Goal: Information Seeking & Learning: Learn about a topic

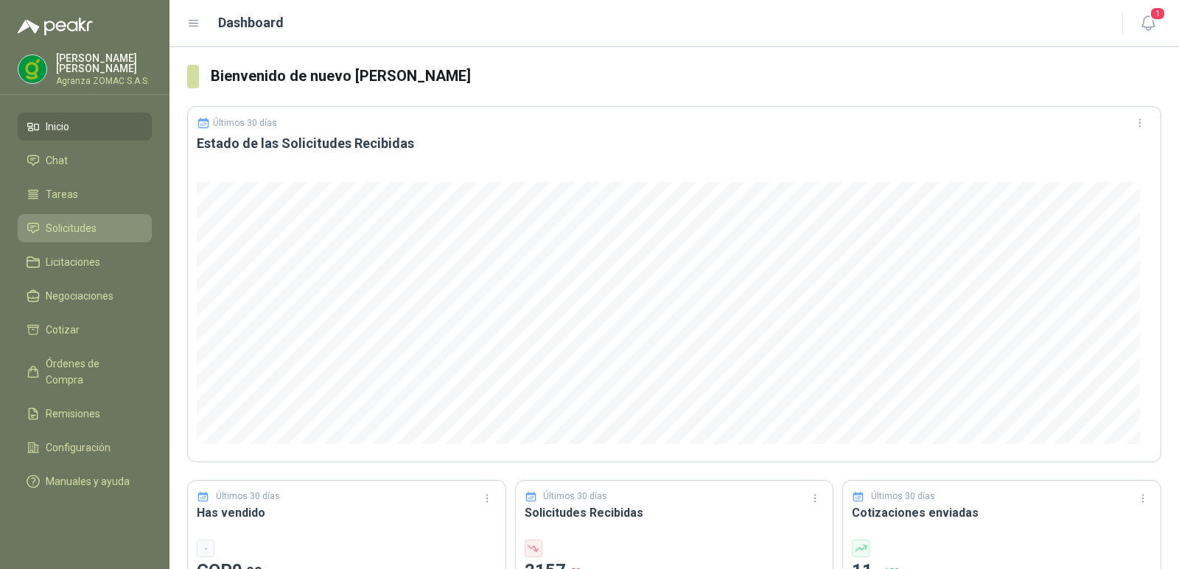
click at [114, 225] on li "Solicitudes" at bounding box center [85, 228] width 116 height 16
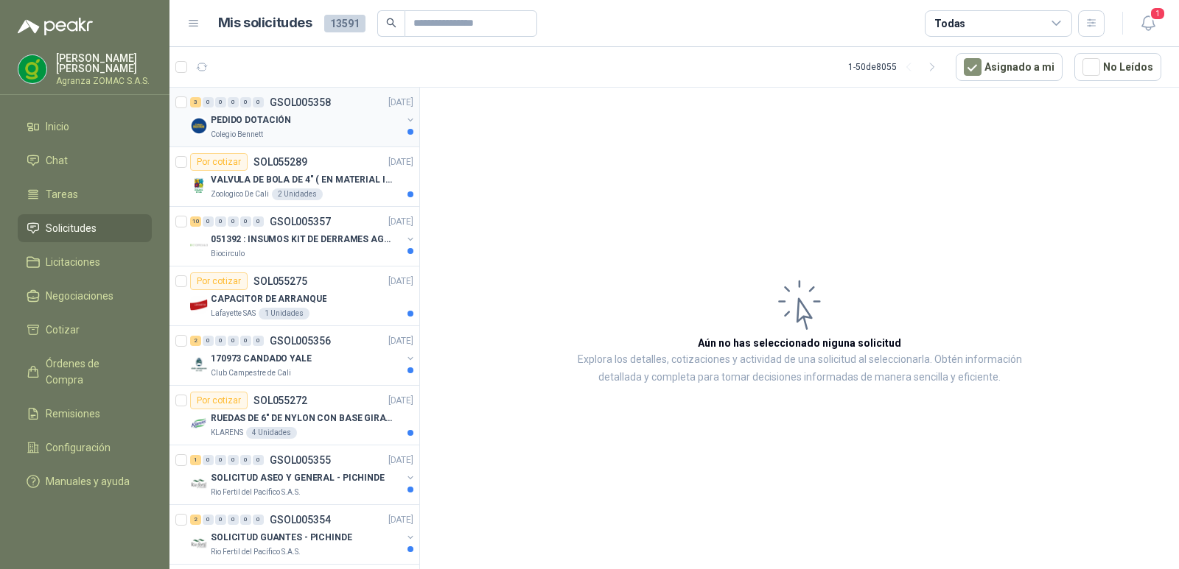
click at [310, 117] on div "PEDIDO DOTACIÓN" at bounding box center [306, 120] width 191 height 18
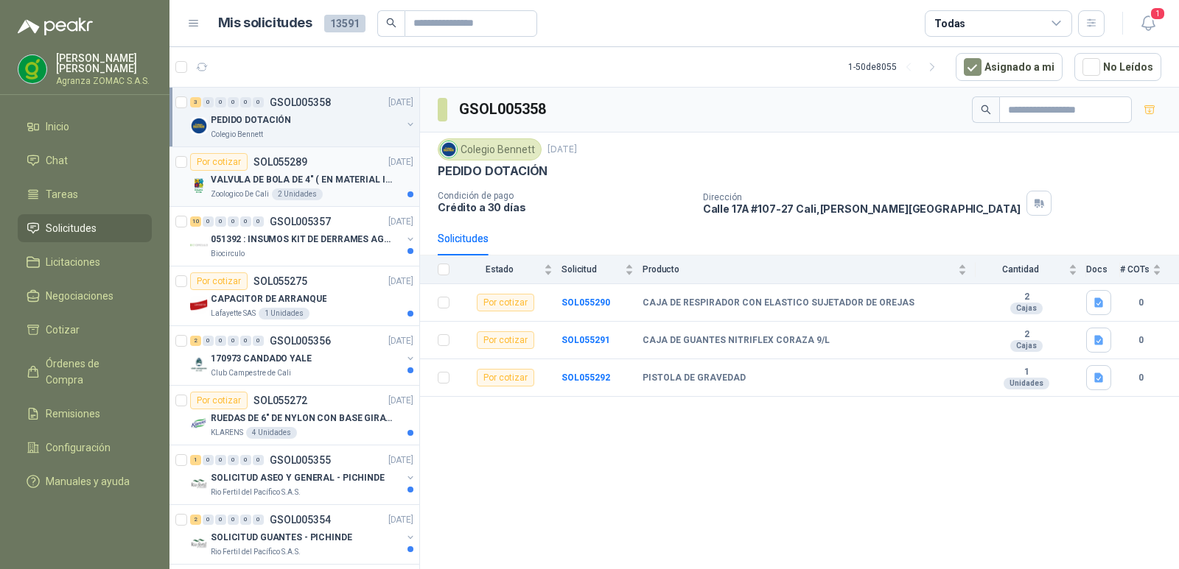
click at [352, 187] on div "VALVULA DE BOLA DE 4" ( EN MATERIAL INTERNO EN PVDF )" at bounding box center [312, 180] width 203 height 18
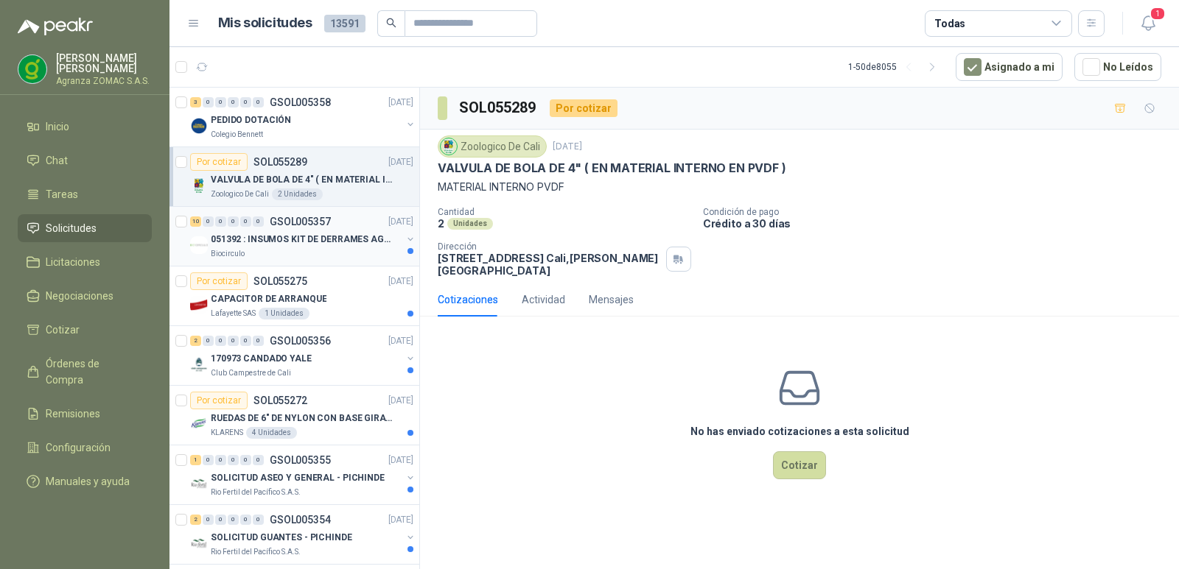
click at [348, 236] on p "051392 : INSUMOS KIT DE DERRAMES AGOSTO 2025" at bounding box center [302, 240] width 183 height 14
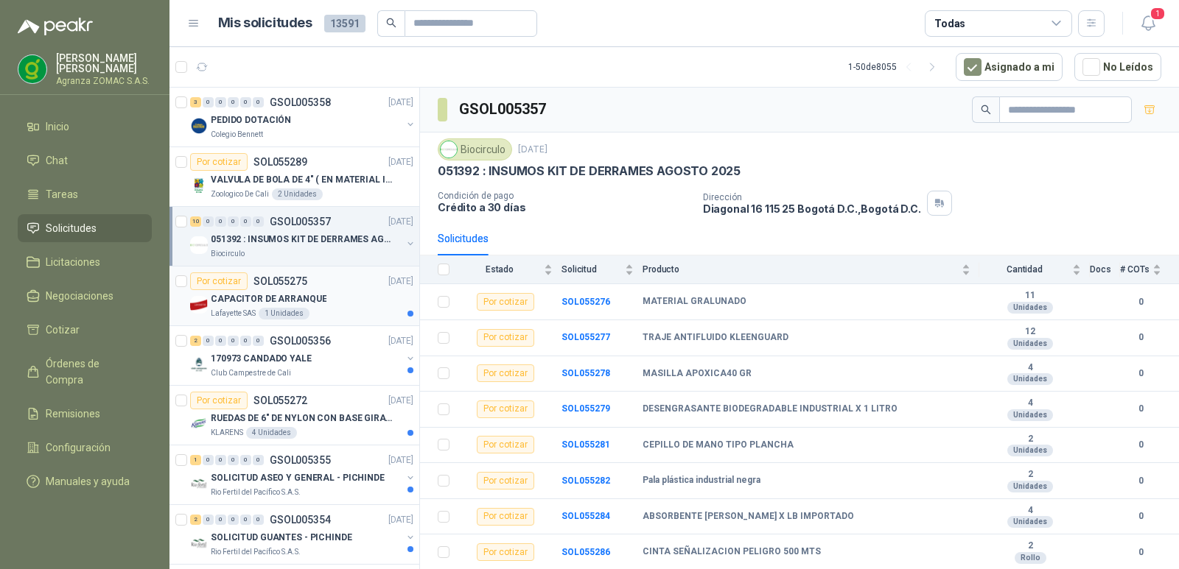
click at [364, 286] on div "Por cotizar SOL055275 10/09/25" at bounding box center [301, 282] width 223 height 18
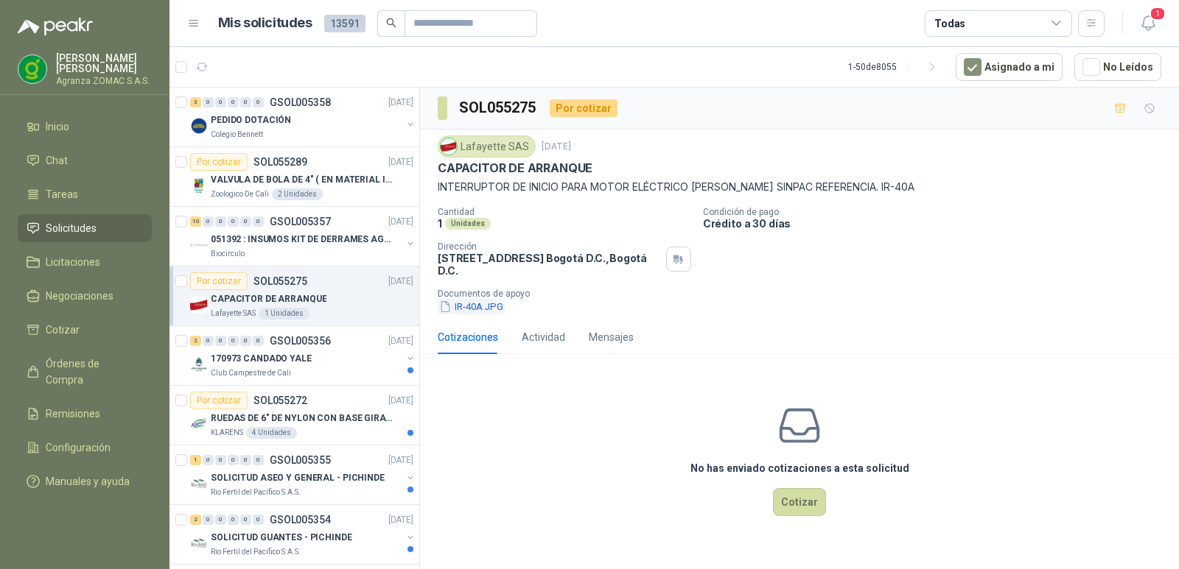
click at [472, 315] on button "IR-40A.JPG" at bounding box center [471, 306] width 67 height 15
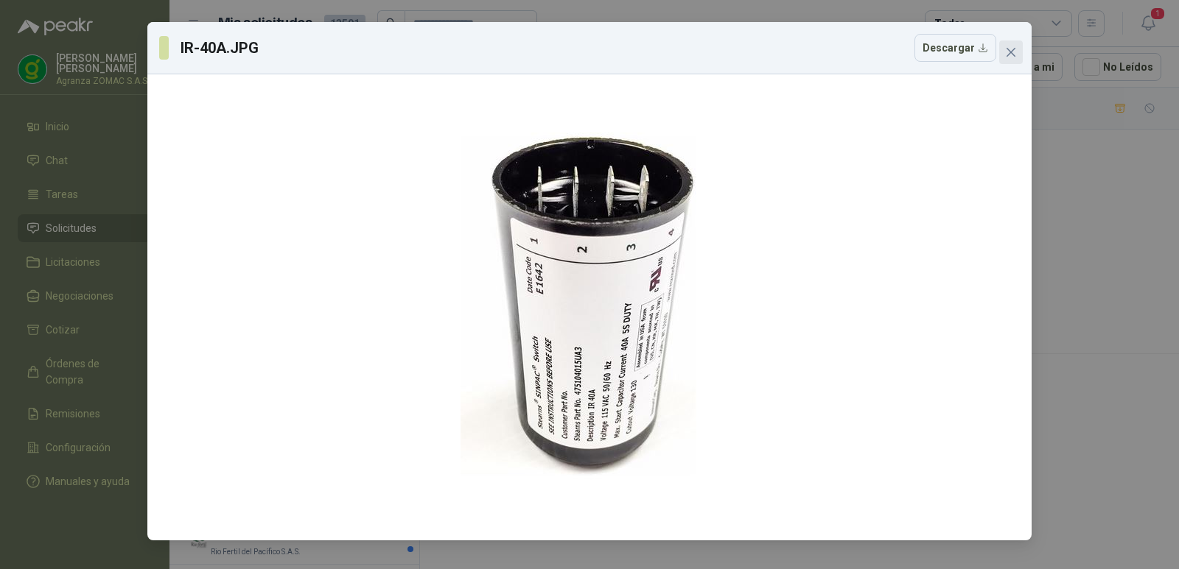
click at [1009, 54] on icon "close" at bounding box center [1010, 52] width 9 height 9
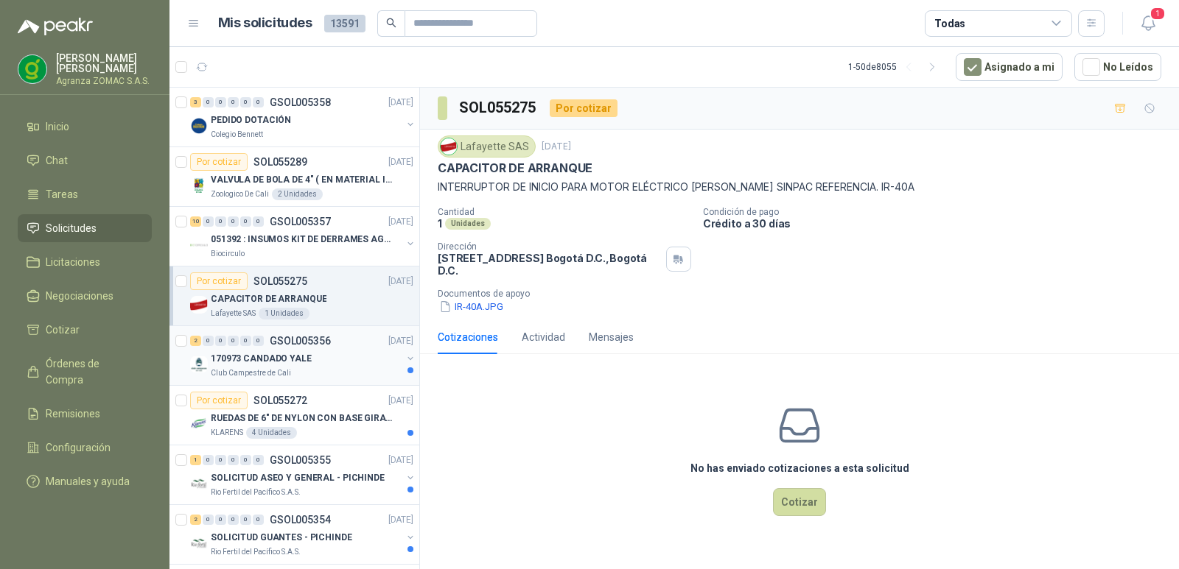
click at [340, 357] on div "170973 CANDADO YALE" at bounding box center [306, 359] width 191 height 18
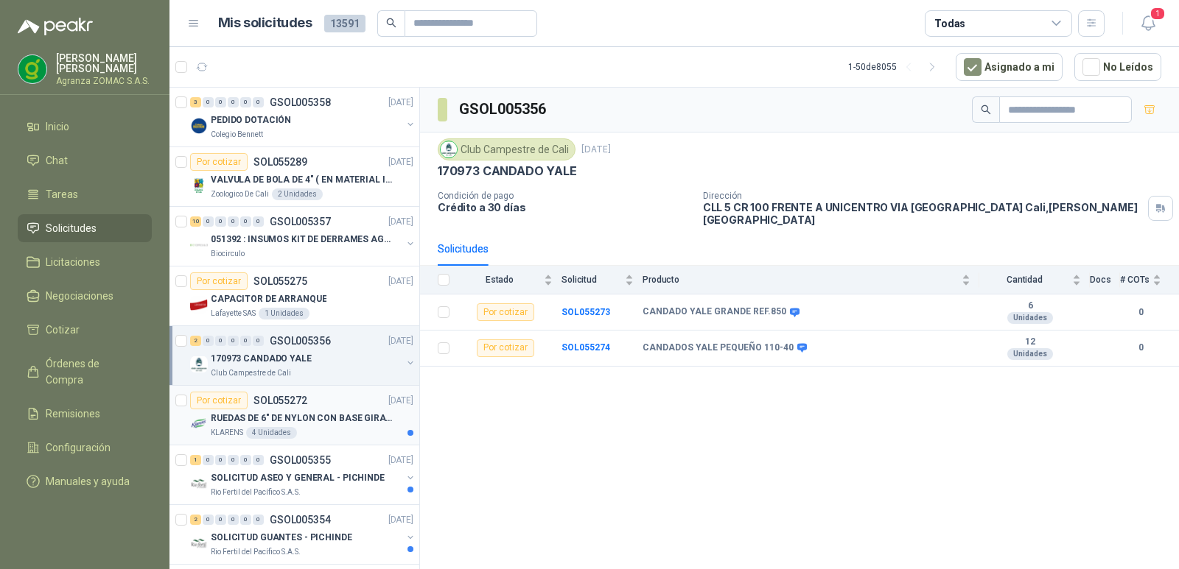
click at [359, 410] on div "RUEDAS DE 6" DE NYLON CON BASE GIRATORIA EN ACERO INOXIDABLE" at bounding box center [312, 419] width 203 height 18
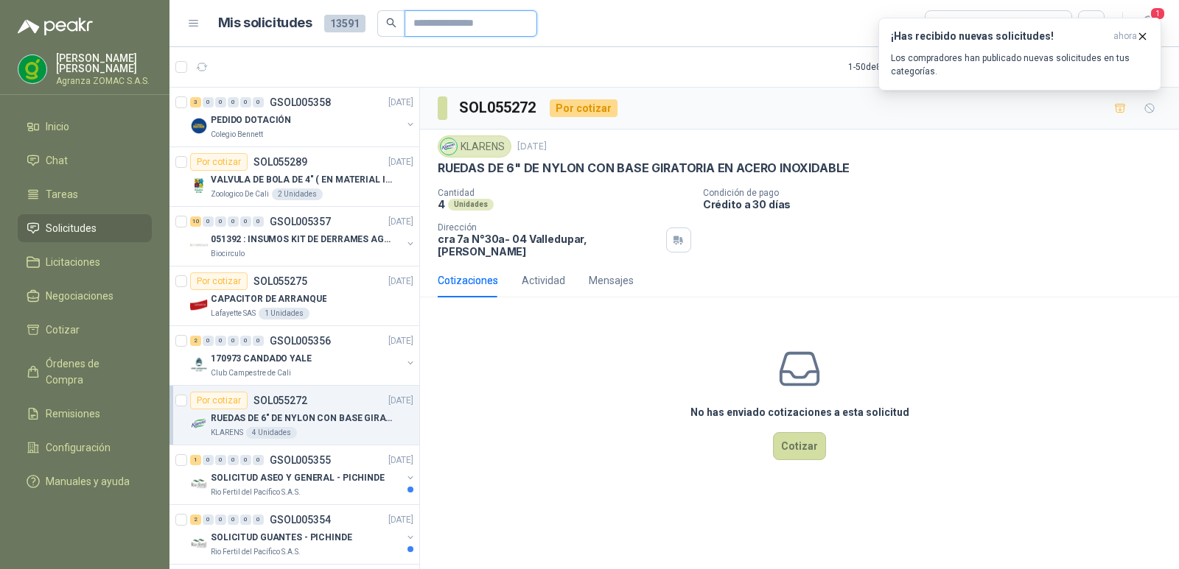
click at [434, 24] on input "text" at bounding box center [464, 23] width 103 height 25
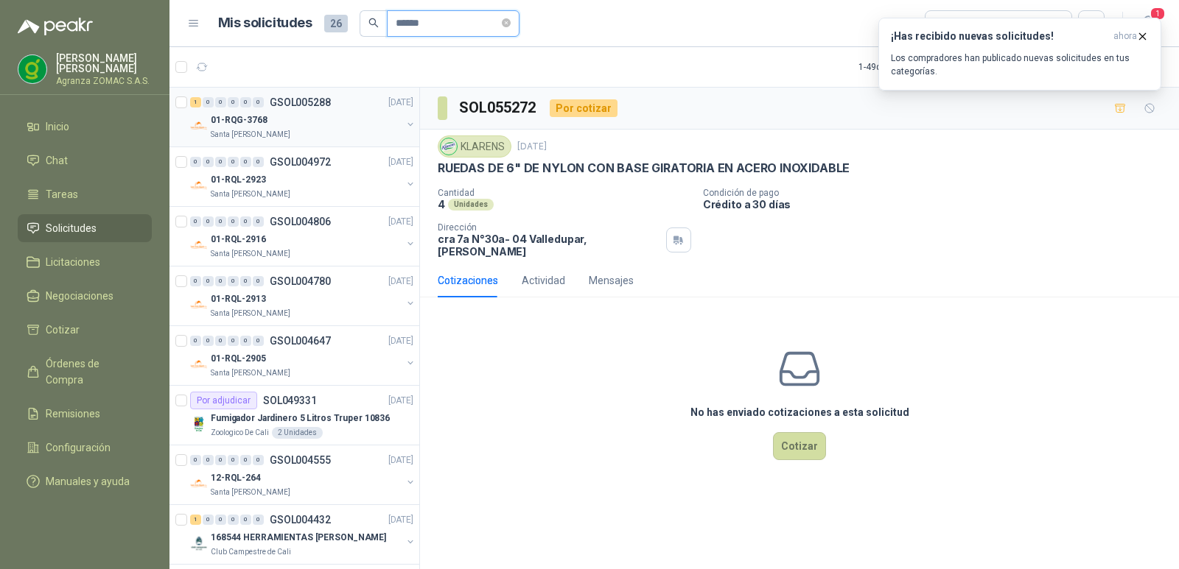
type input "******"
click at [348, 130] on div "Santa Anita Napoles" at bounding box center [306, 135] width 191 height 12
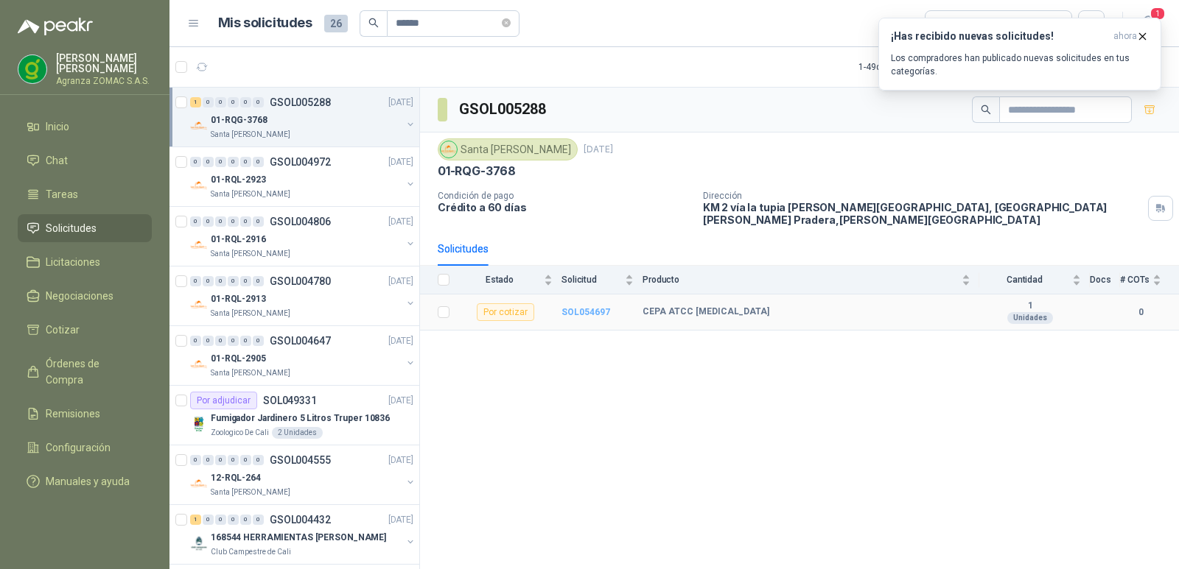
click at [592, 308] on b "SOL054697" at bounding box center [585, 312] width 49 height 10
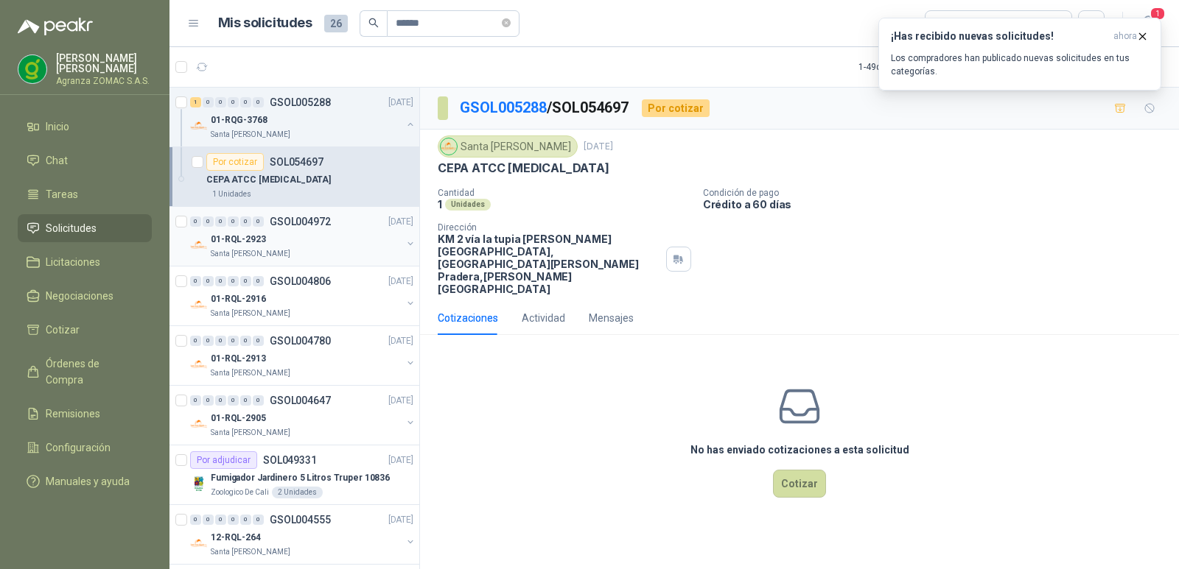
click at [303, 232] on div "01-RQL-2923" at bounding box center [306, 240] width 191 height 18
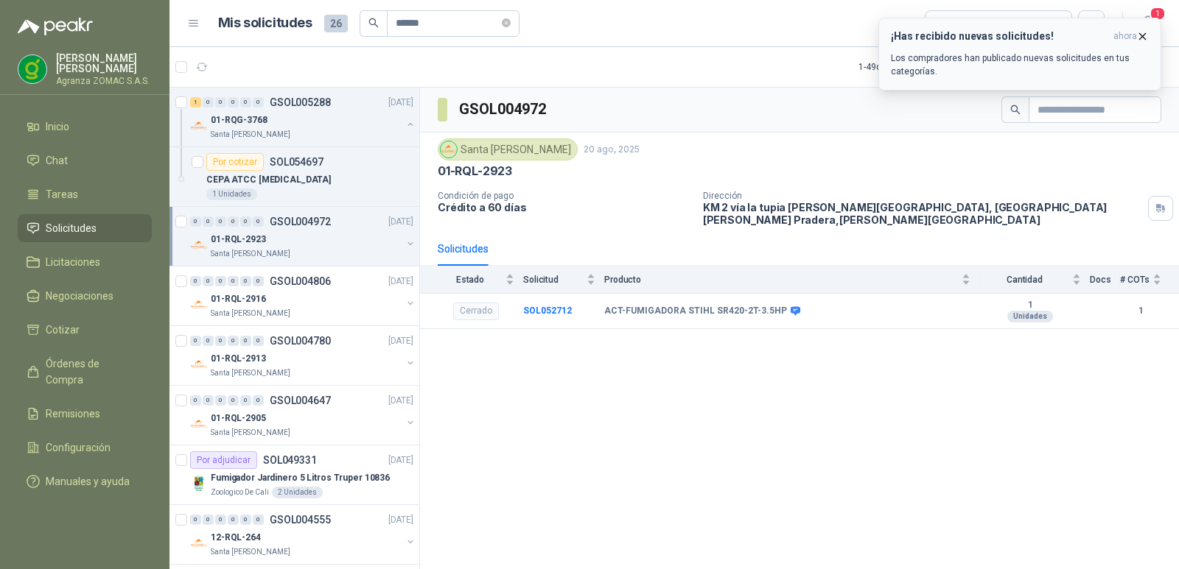
click at [1143, 36] on icon "button" at bounding box center [1142, 36] width 13 height 13
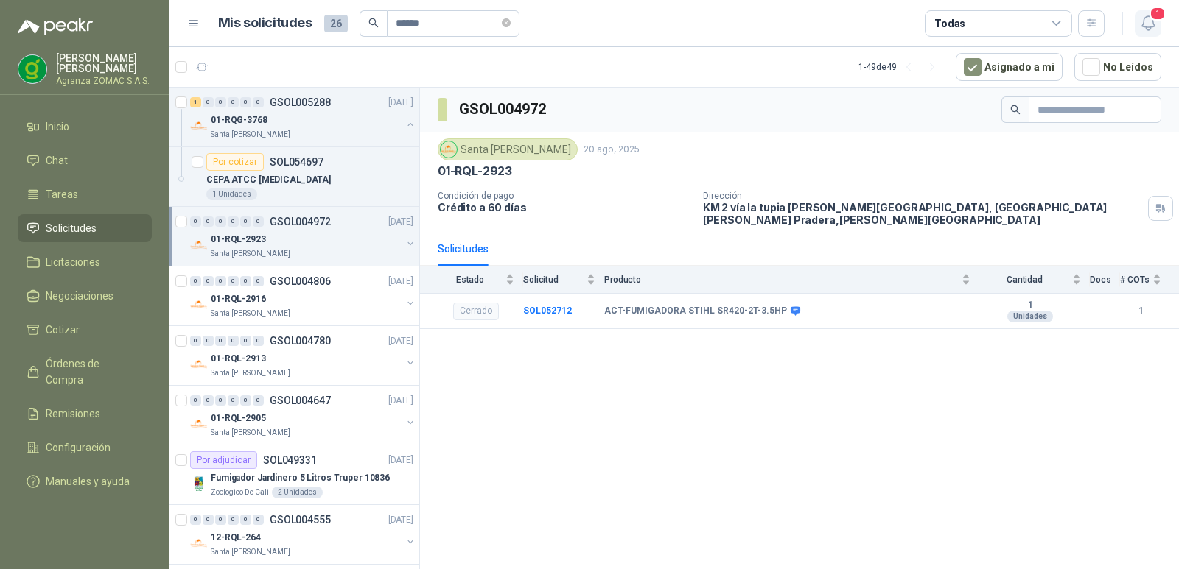
click at [1146, 26] on icon "button" at bounding box center [1148, 23] width 18 height 18
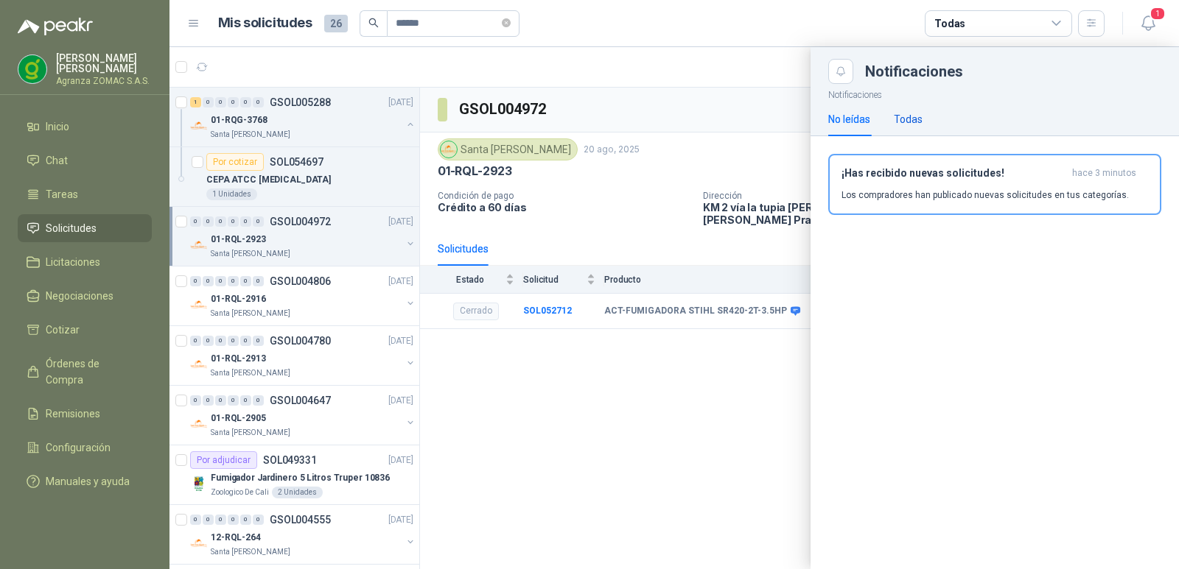
click at [908, 122] on div "Todas" at bounding box center [908, 119] width 29 height 16
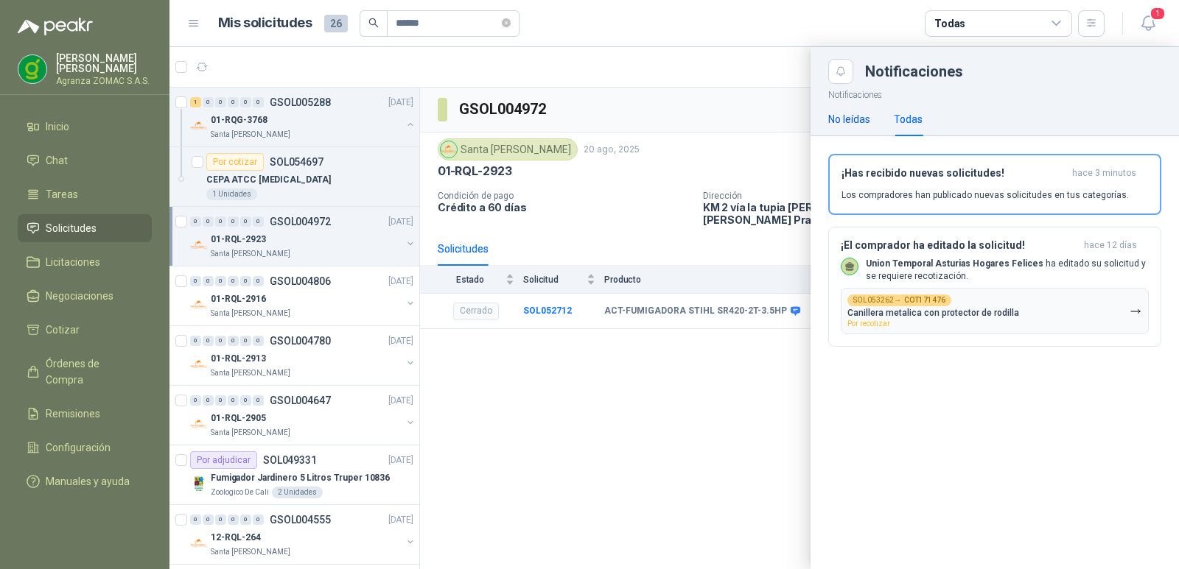
click at [847, 114] on div "No leídas" at bounding box center [849, 119] width 42 height 16
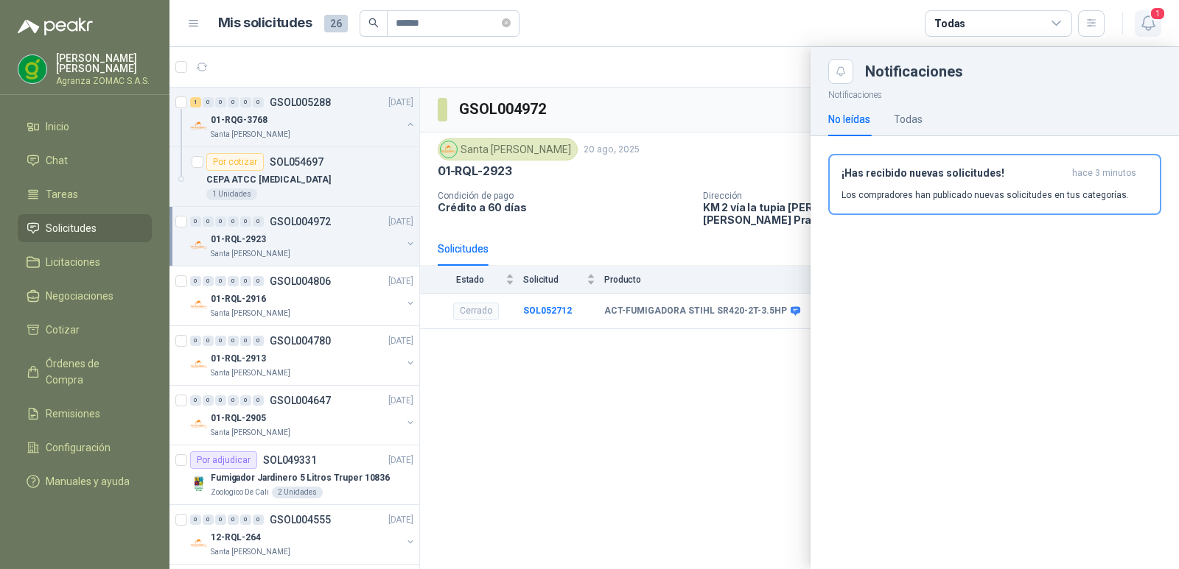
click at [1145, 22] on icon "button" at bounding box center [1148, 23] width 18 height 18
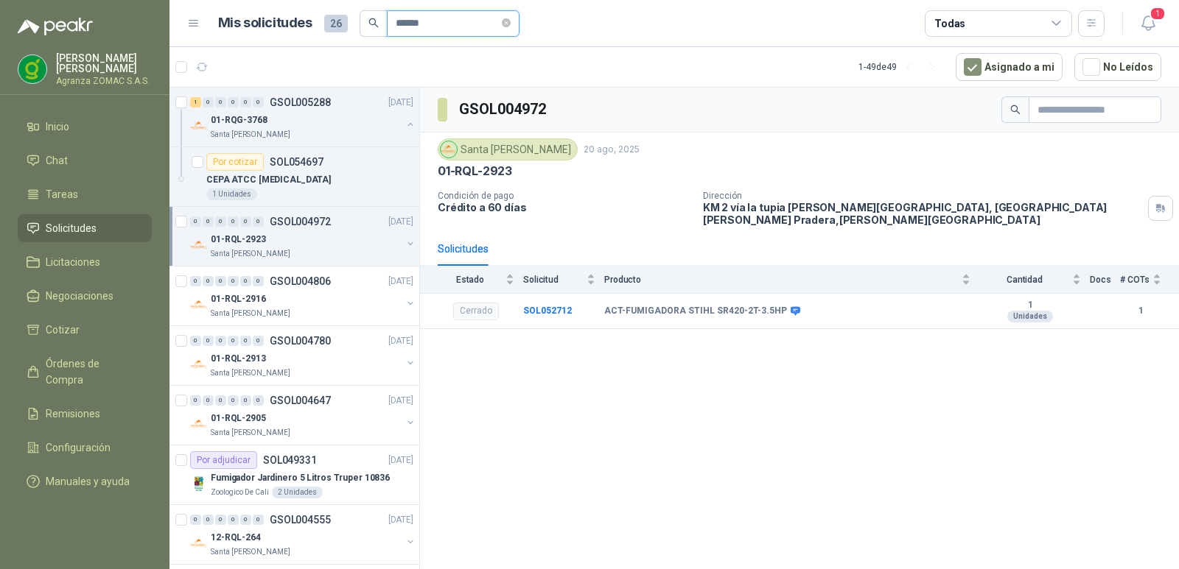
click at [449, 23] on input "******" at bounding box center [447, 23] width 103 height 25
drag, startPoint x: 449, startPoint y: 23, endPoint x: 337, endPoint y: 3, distance: 113.0
click at [339, 4] on header "Mis solicitudes 26 ****** Todas 1" at bounding box center [673, 23] width 1009 height 47
click at [422, 24] on input "text" at bounding box center [447, 23] width 103 height 25
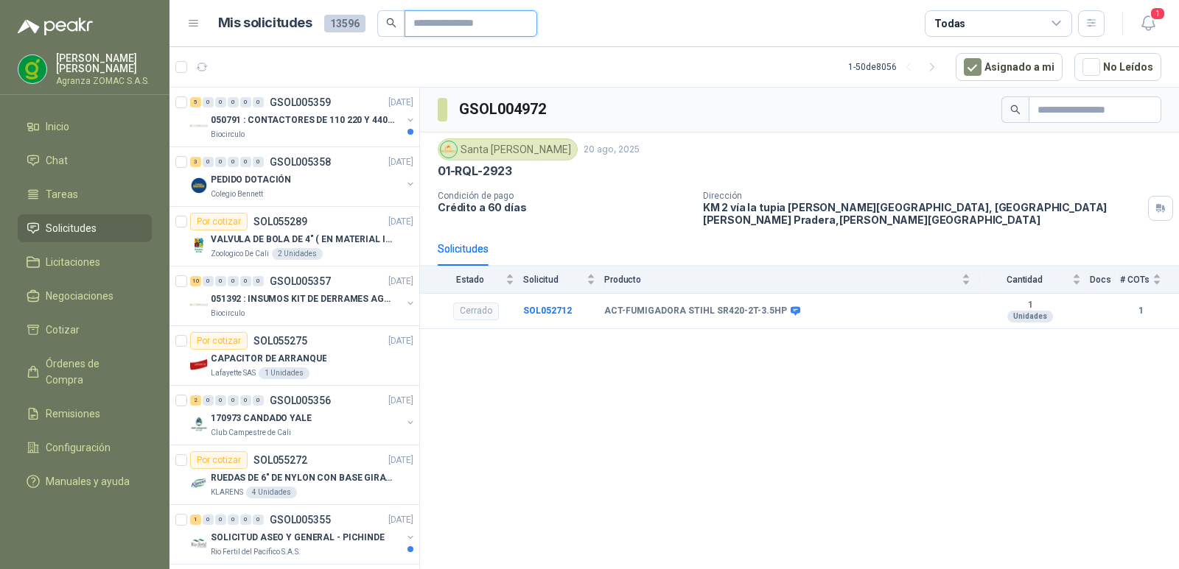
click at [444, 23] on input "text" at bounding box center [464, 23] width 103 height 25
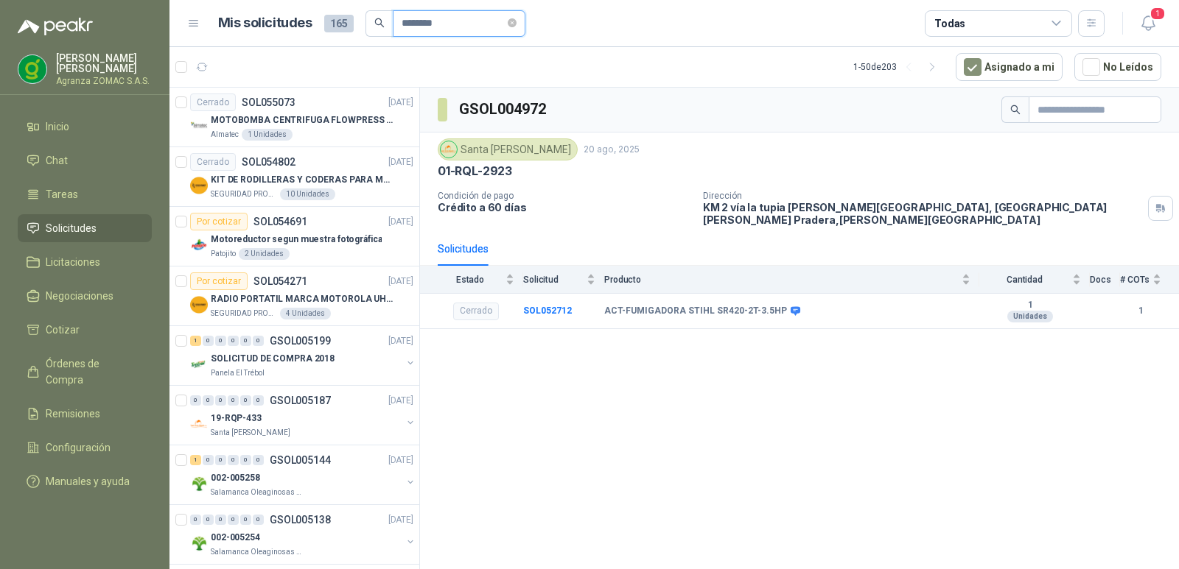
drag, startPoint x: 458, startPoint y: 24, endPoint x: 346, endPoint y: 13, distance: 112.5
click at [346, 13] on div "Mis solicitudes 165 ********" at bounding box center [371, 23] width 307 height 27
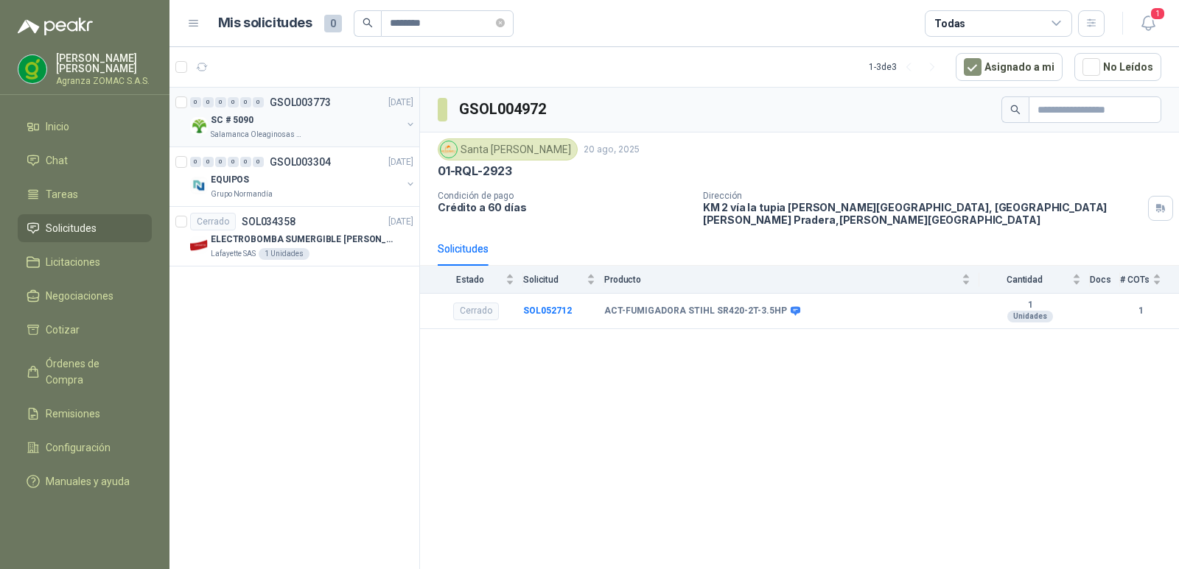
click at [359, 133] on div "Salamanca Oleaginosas SAS" at bounding box center [306, 135] width 191 height 12
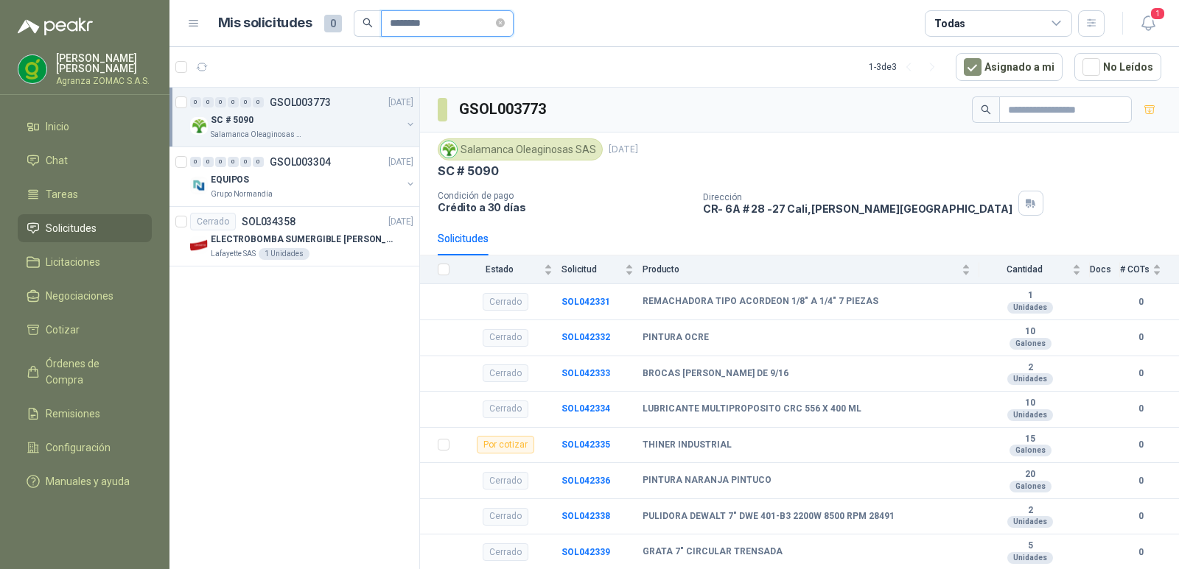
drag, startPoint x: 436, startPoint y: 15, endPoint x: 362, endPoint y: 15, distance: 73.7
click at [362, 15] on span "********" at bounding box center [434, 23] width 160 height 27
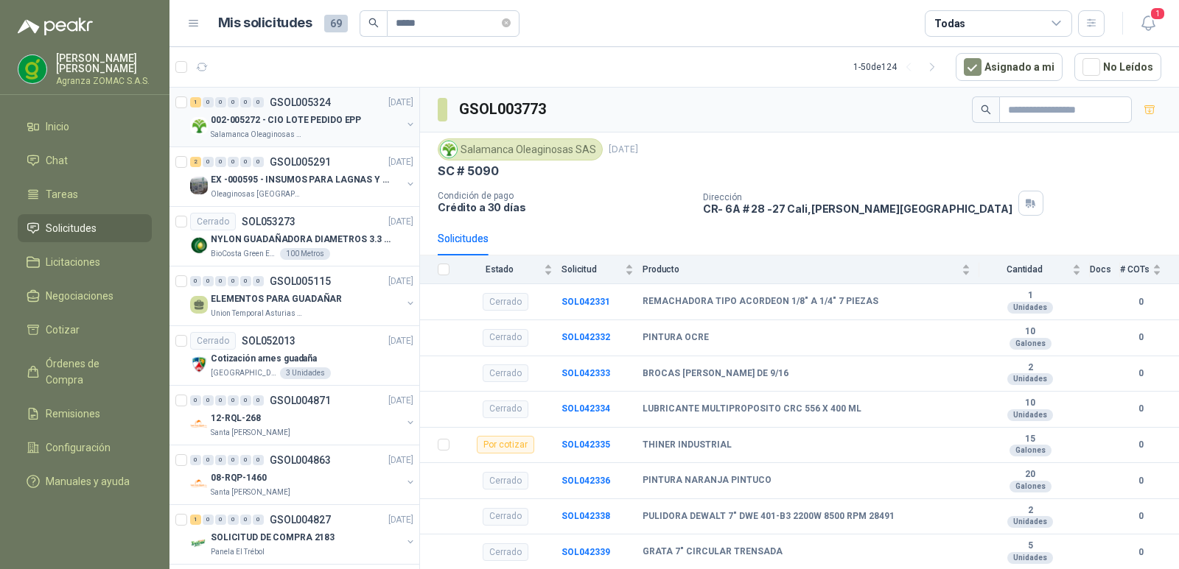
click at [295, 123] on p "002-005272 - CIO LOTE PEDIDO EPP" at bounding box center [286, 120] width 150 height 14
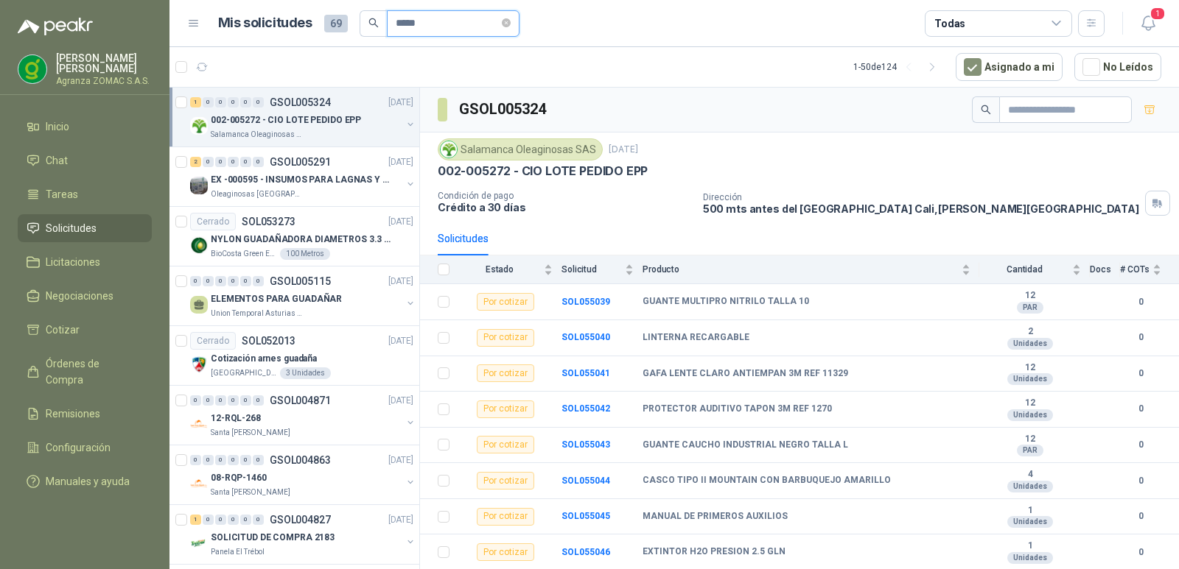
drag, startPoint x: 428, startPoint y: 27, endPoint x: 331, endPoint y: 35, distance: 97.6
click at [331, 35] on div "Mis solicitudes 69 *****" at bounding box center [368, 23] width 301 height 27
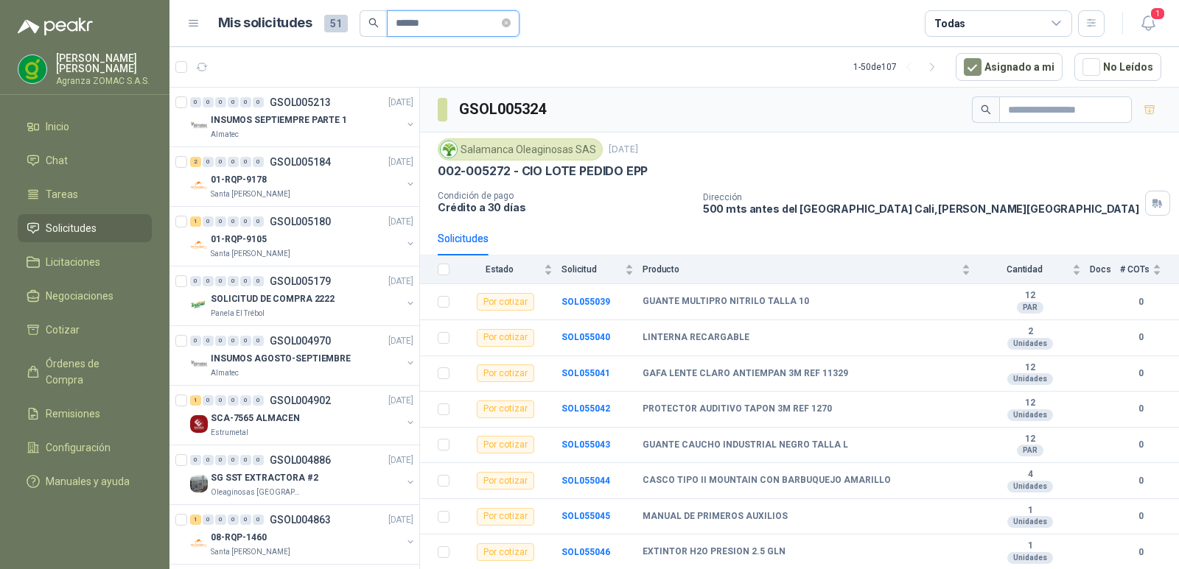
type input "*****"
drag, startPoint x: 466, startPoint y: 27, endPoint x: 305, endPoint y: 27, distance: 160.6
click at [312, 27] on div "Mis solicitudes 51 *****" at bounding box center [368, 23] width 301 height 27
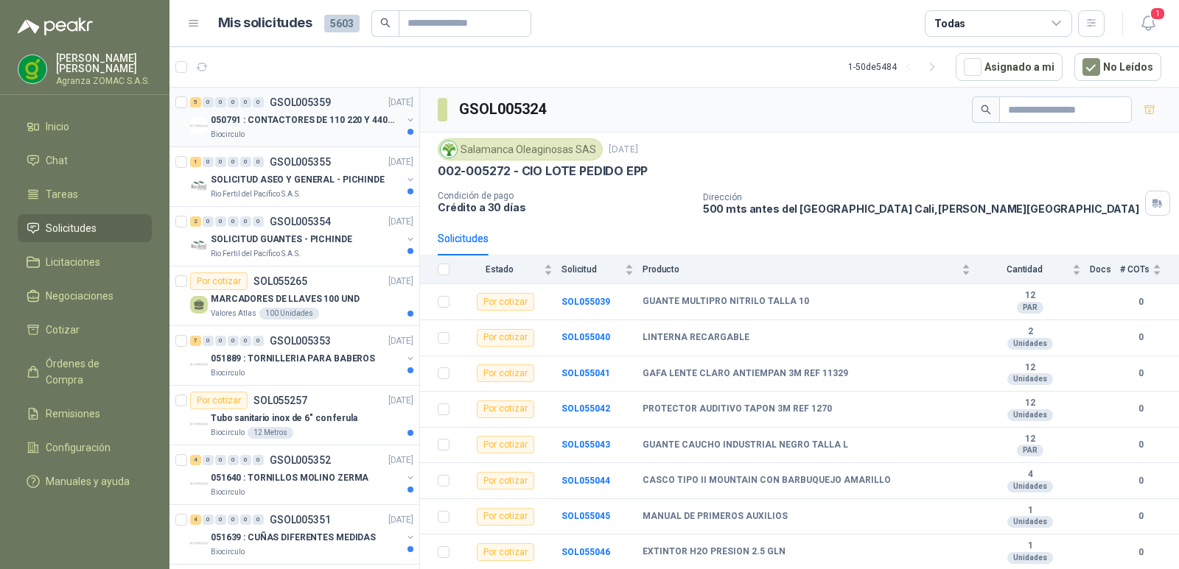
click at [346, 116] on p "050791 : CONTACTORES DE 110 220 Y 440 V" at bounding box center [302, 120] width 183 height 14
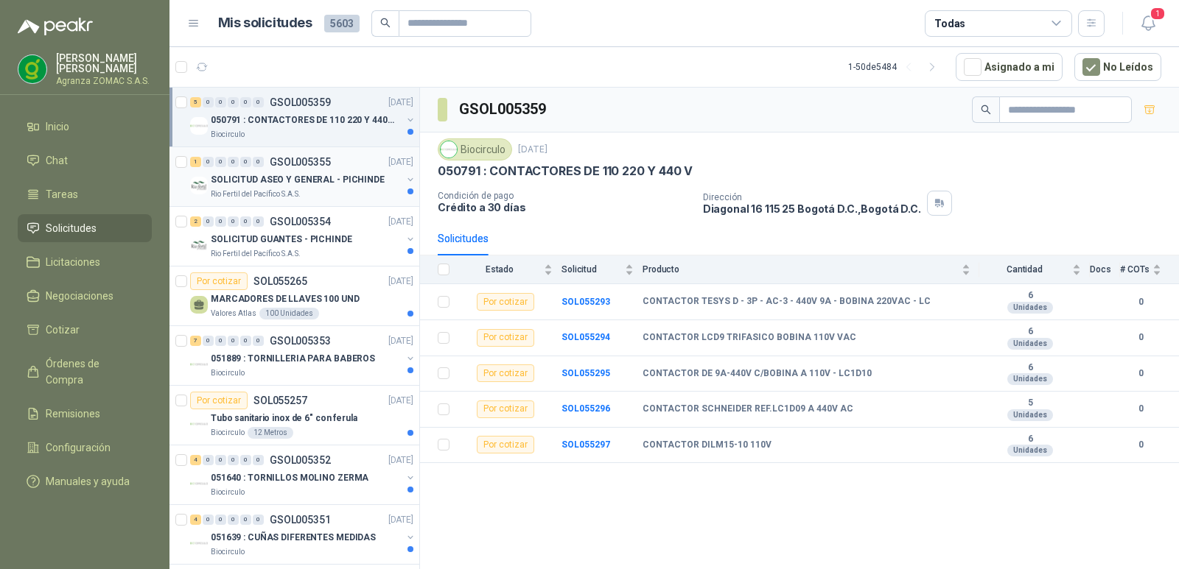
click at [356, 180] on p "SOLICITUD ASEO Y GENERAL - PICHINDE" at bounding box center [298, 180] width 174 height 14
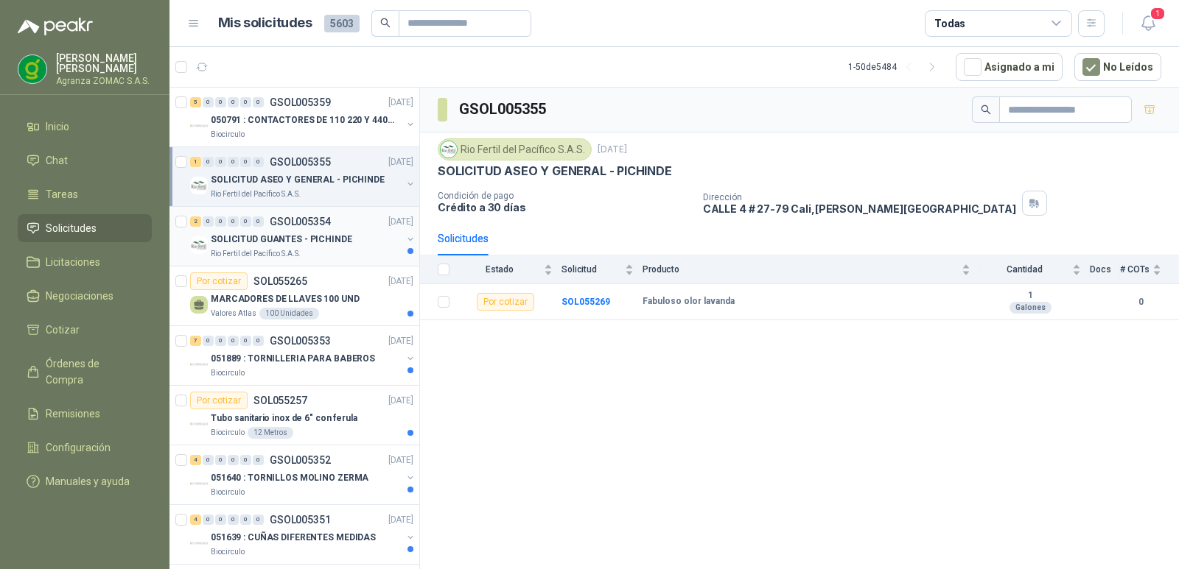
click at [350, 237] on div "SOLICITUD GUANTES - PICHINDE" at bounding box center [306, 240] width 191 height 18
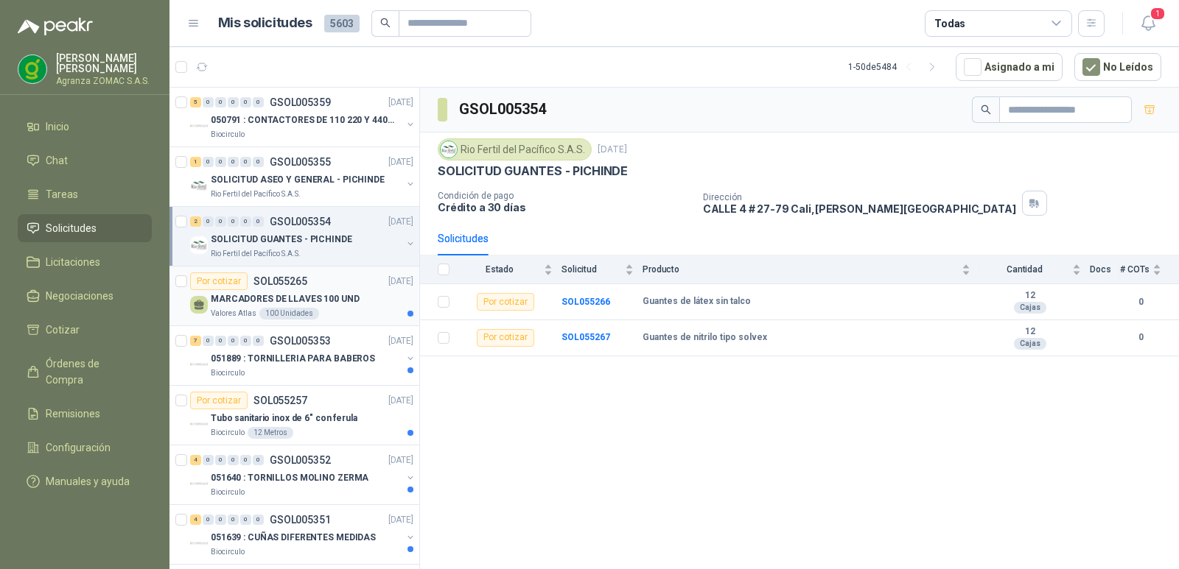
click at [354, 287] on div "Por cotizar SOL055265 09/09/25" at bounding box center [301, 282] width 223 height 18
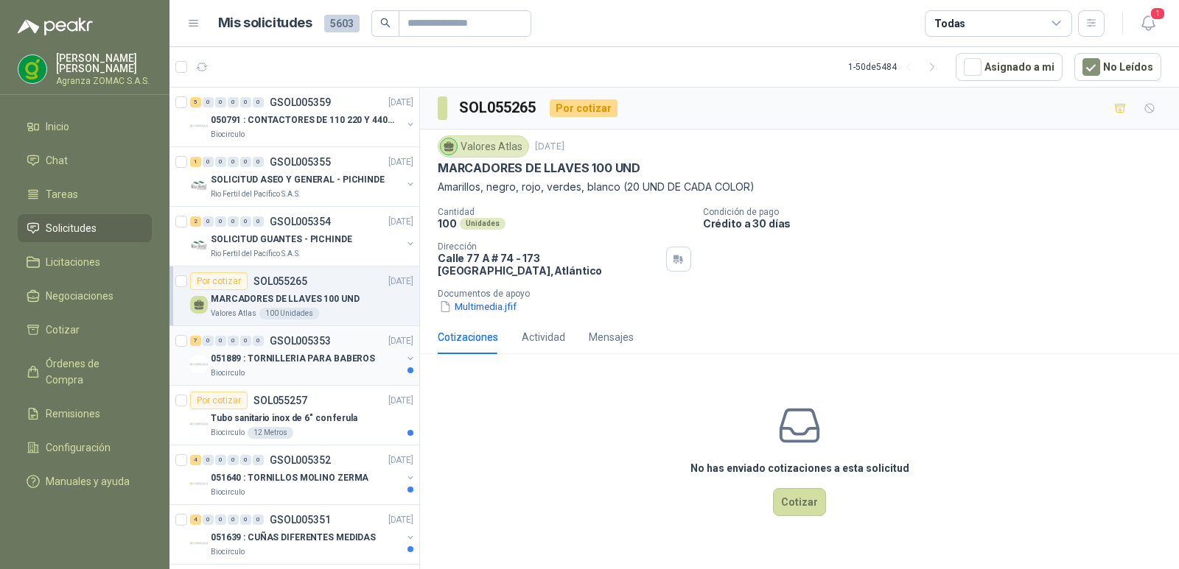
click at [348, 359] on p "051889 : TORNILLERIA PARA BABEROS" at bounding box center [293, 359] width 164 height 14
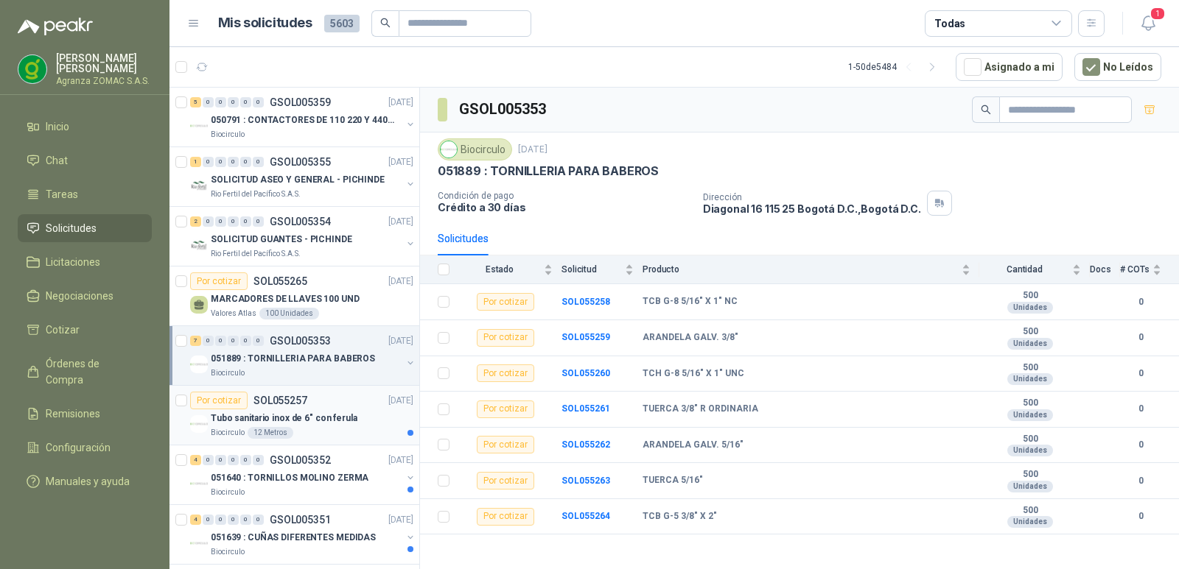
click at [346, 415] on p "Tubo sanitario inox de 6" con ferula" at bounding box center [284, 419] width 147 height 14
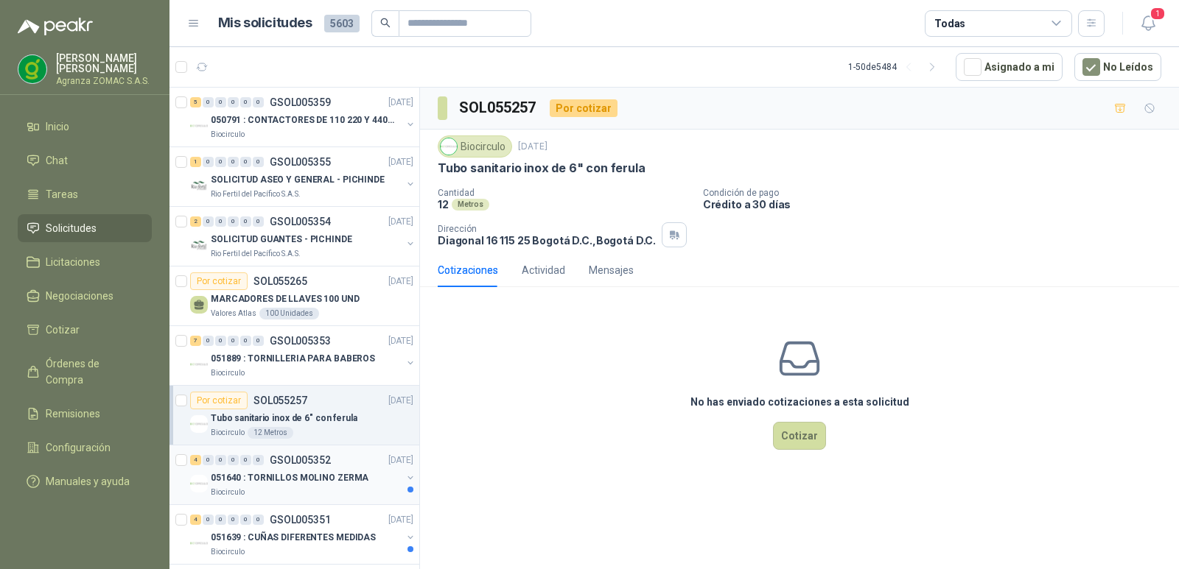
click at [370, 484] on div "051640 : TORNILLOS MOLINO ZERMA" at bounding box center [306, 478] width 191 height 18
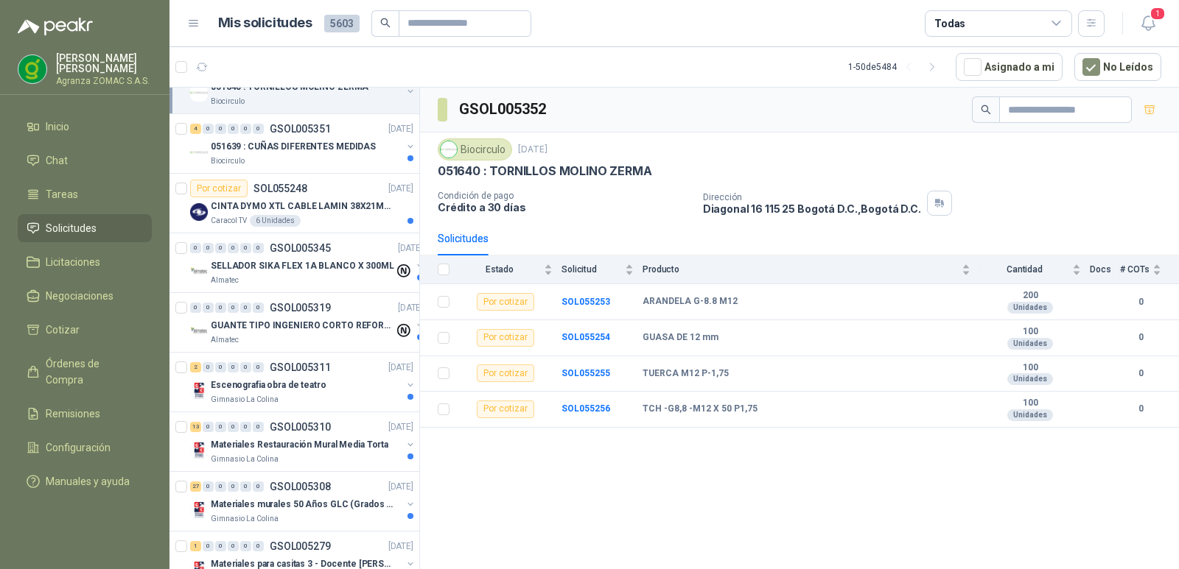
scroll to position [400, 0]
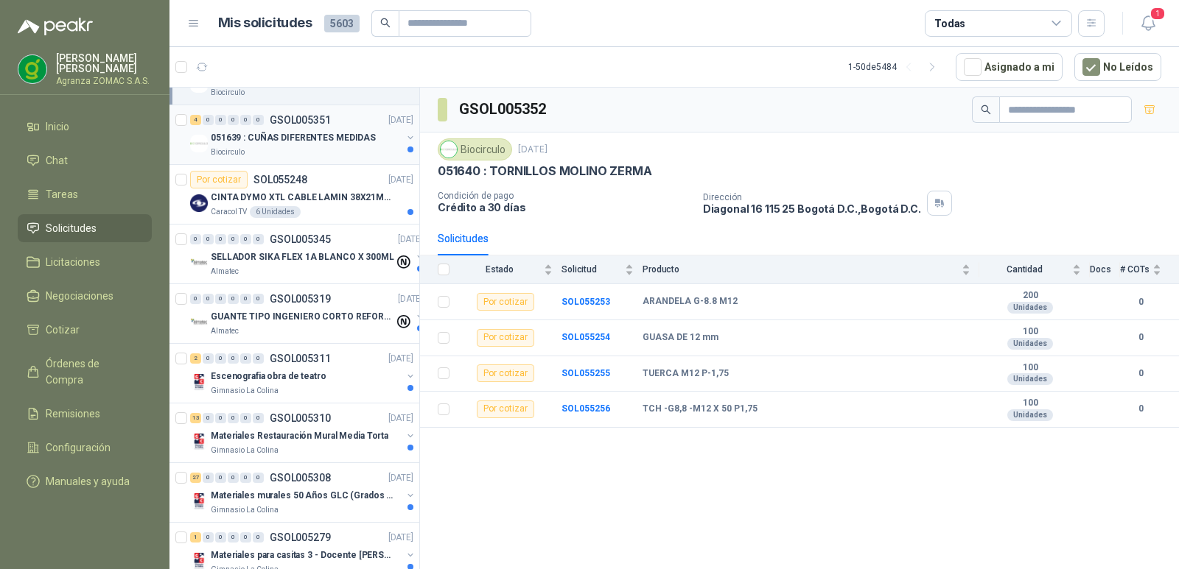
click at [362, 141] on p "051639 : CUÑAS DIFERENTES MEDIDAS" at bounding box center [293, 138] width 165 height 14
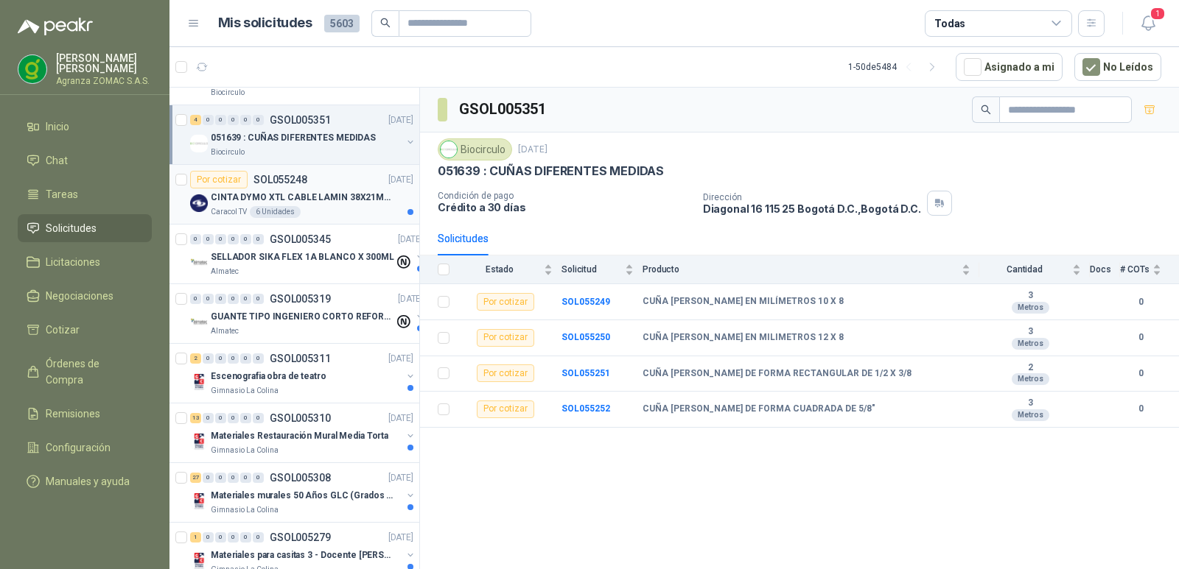
click at [350, 192] on p "CINTA DYMO XTL CABLE LAMIN 38X21MMBLANCO" at bounding box center [302, 198] width 183 height 14
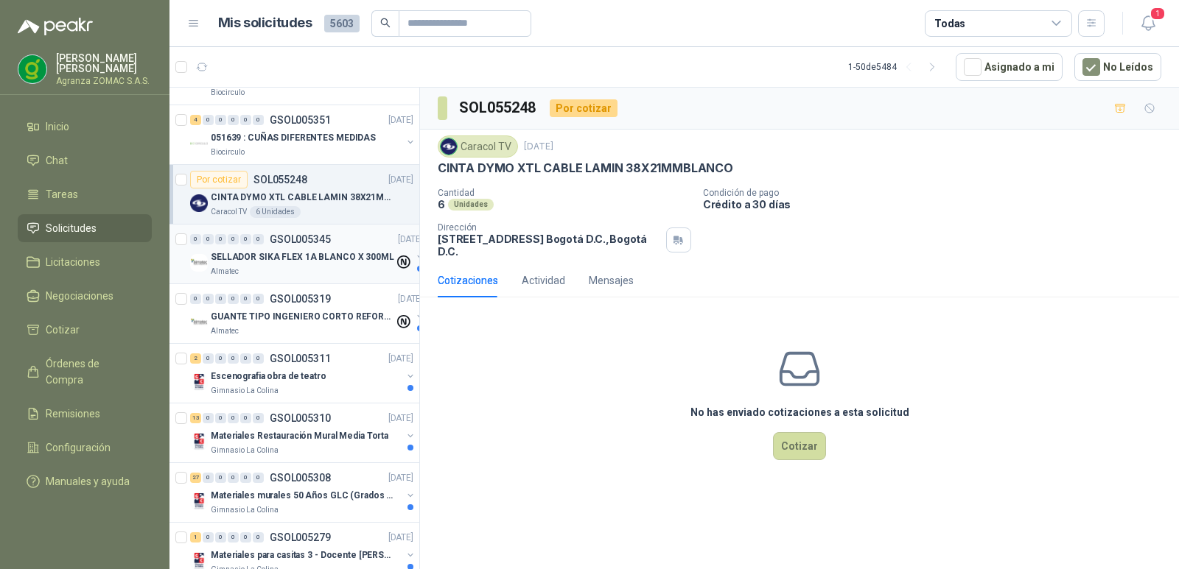
click at [345, 250] on p "SELLADOR SIKA FLEX 1A BLANCO X 300ML" at bounding box center [302, 257] width 183 height 14
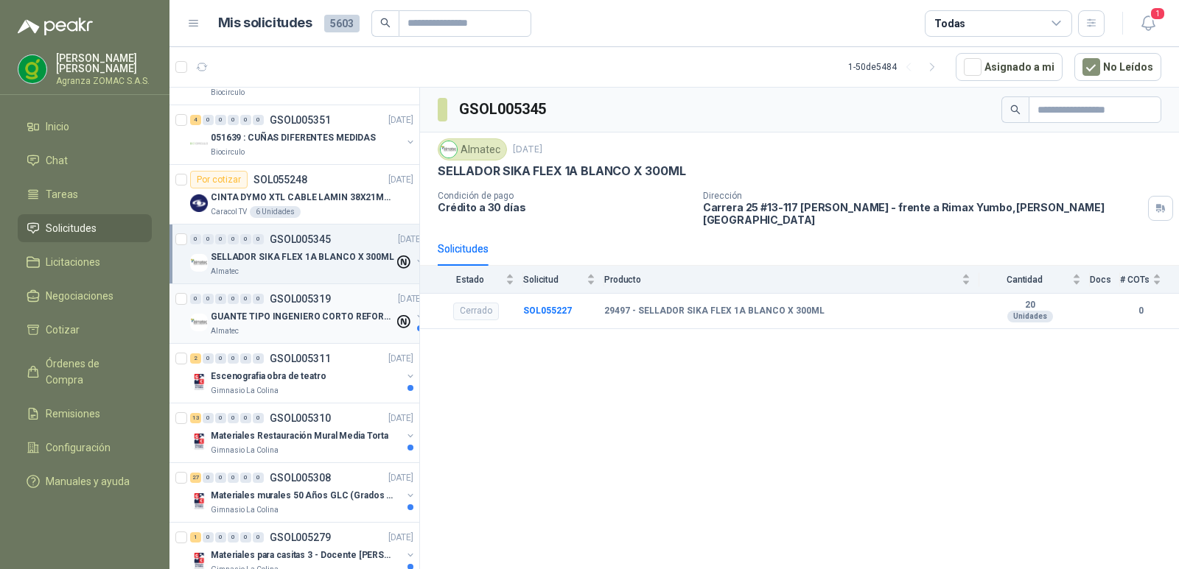
click at [345, 317] on p "GUANTE TIPO INGENIERO CORTO REFORZADO" at bounding box center [302, 317] width 183 height 14
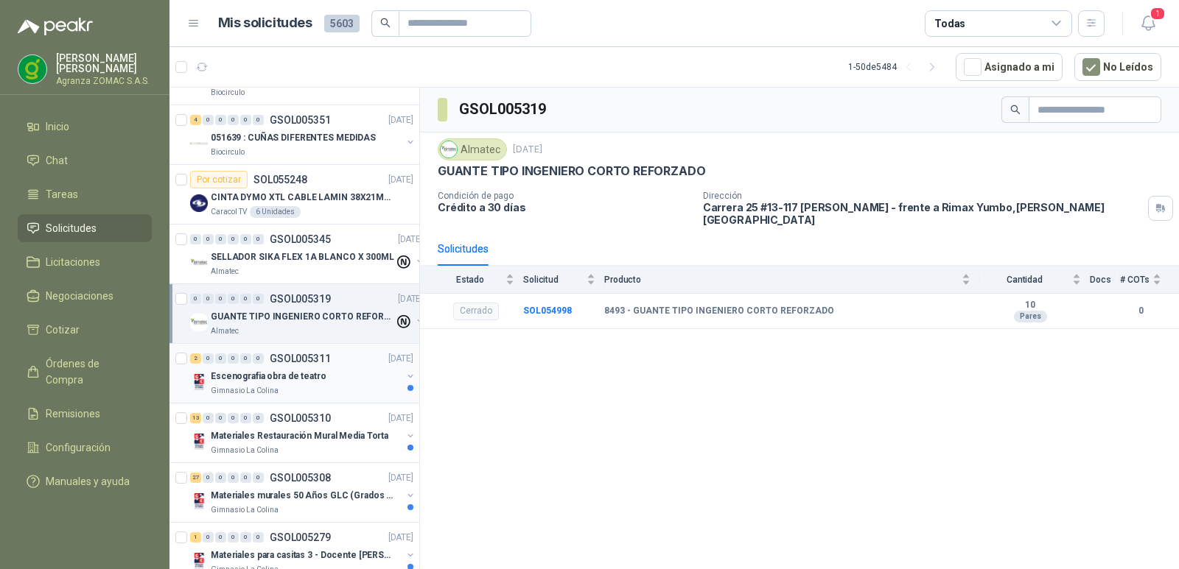
click at [346, 381] on div "Escenografia obra de teatro" at bounding box center [306, 377] width 191 height 18
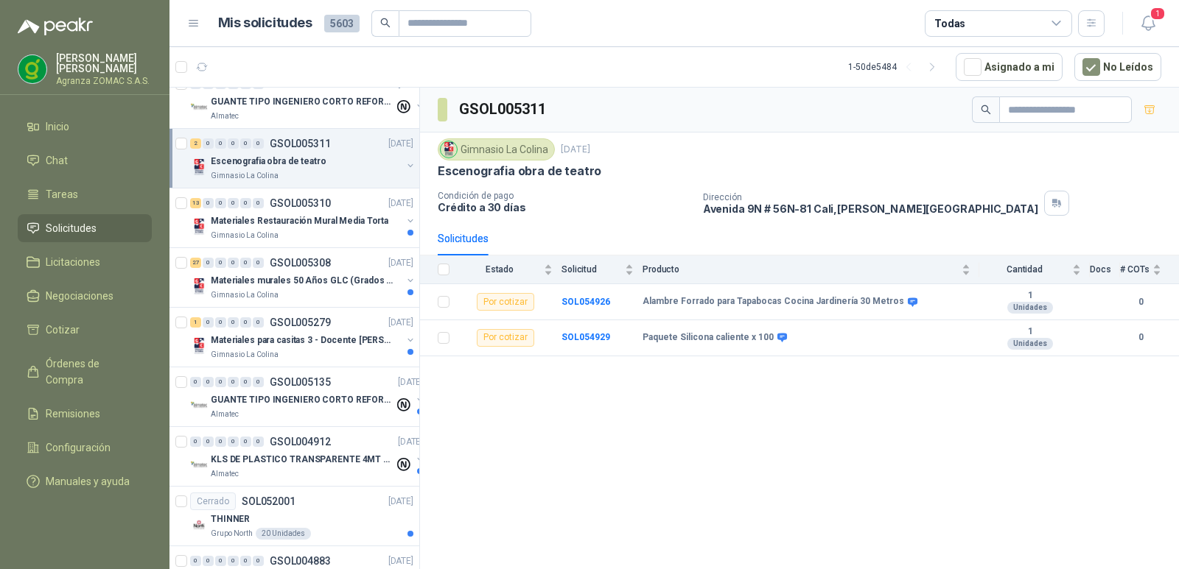
scroll to position [624, 0]
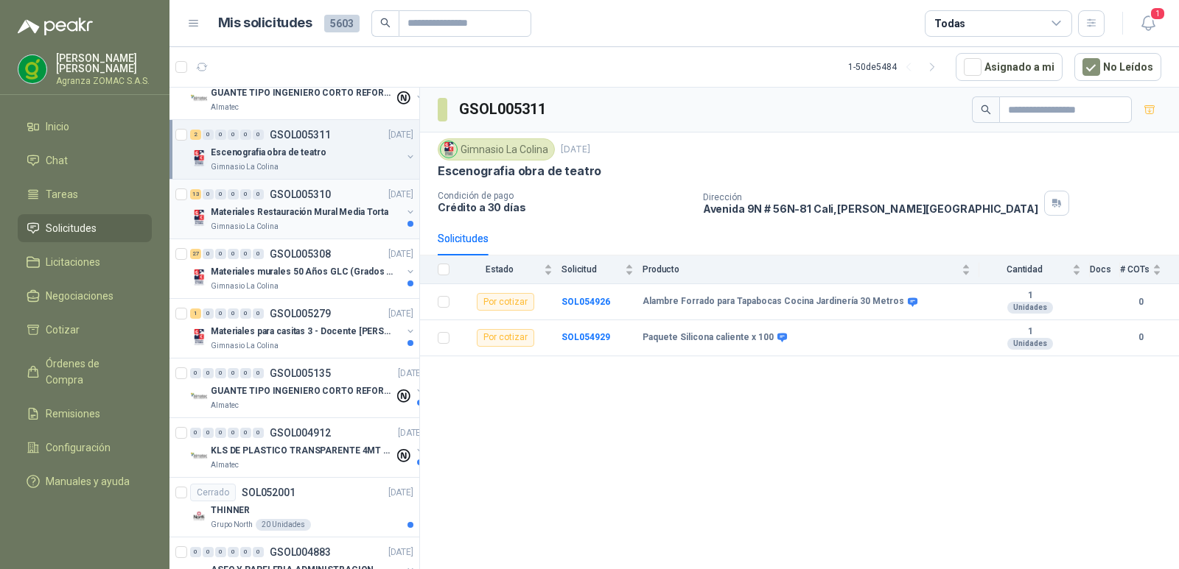
click at [363, 210] on p "Materiales Restauración Mural Media Torta" at bounding box center [300, 213] width 178 height 14
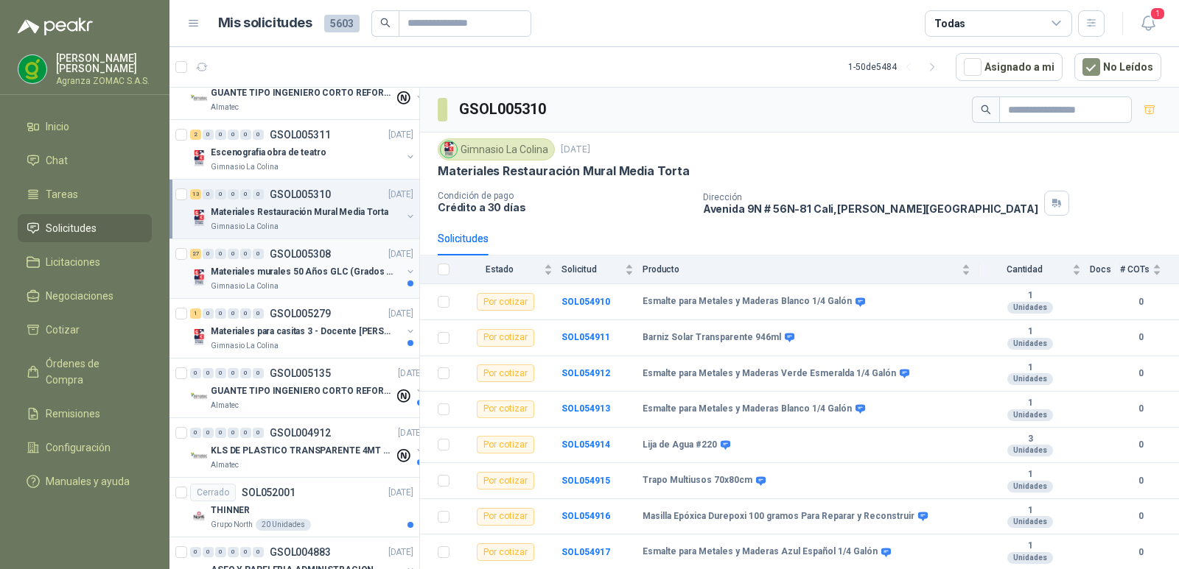
click at [319, 267] on p "Materiales murales 50 Años GLC (Grados 10 y 11)" at bounding box center [302, 272] width 183 height 14
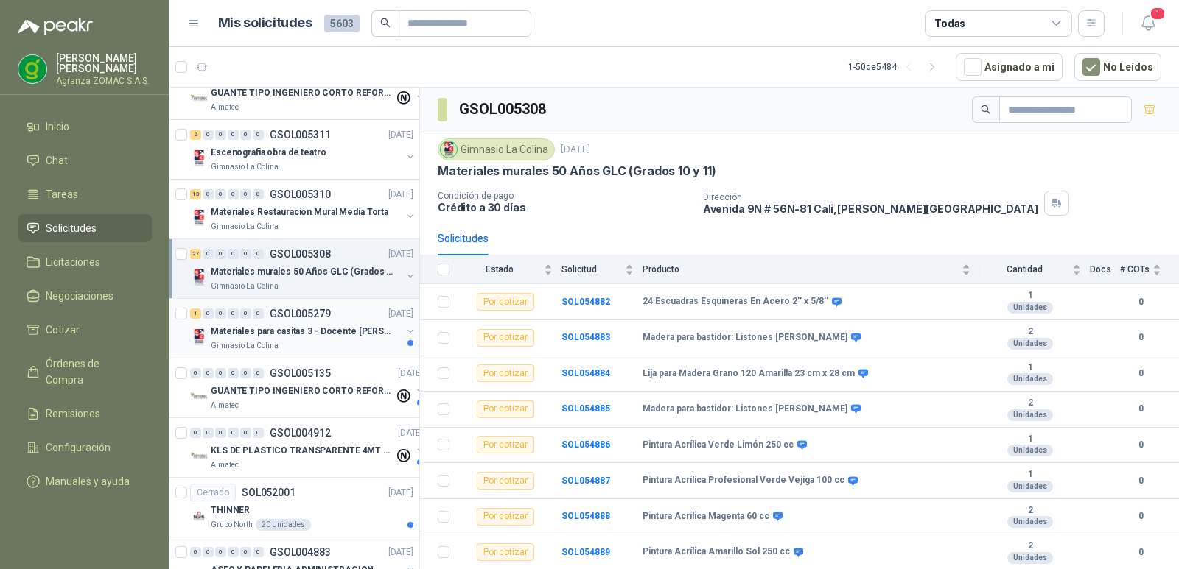
click at [343, 319] on div "1 0 0 0 0 0 GSOL005279 02/09/25" at bounding box center [303, 314] width 226 height 18
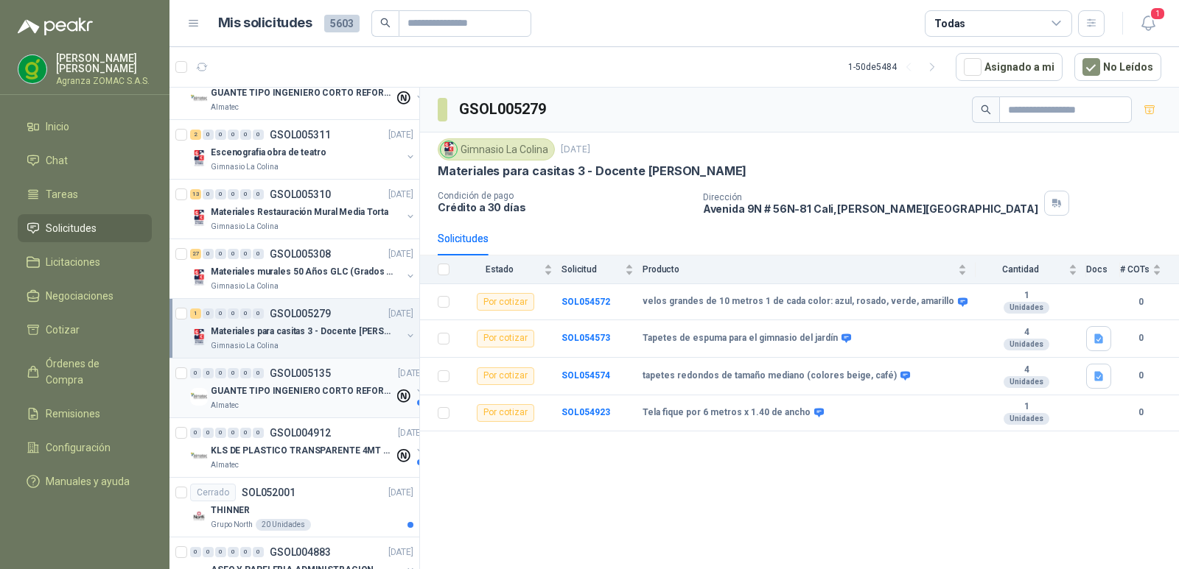
click at [336, 393] on p "GUANTE TIPO INGENIERO CORTO REFORZADO" at bounding box center [302, 392] width 183 height 14
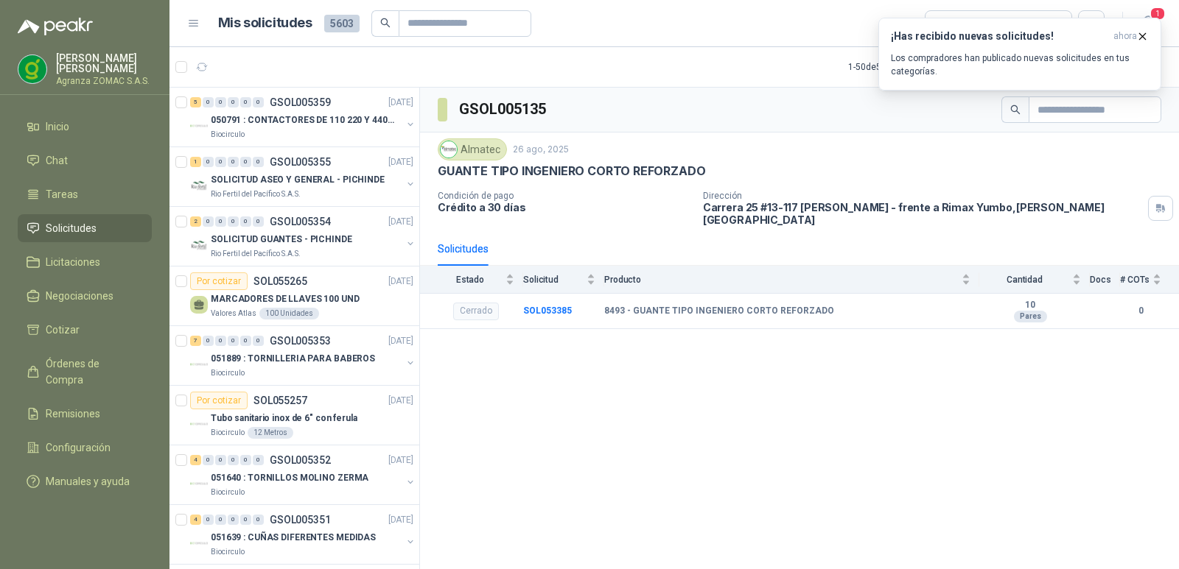
drag, startPoint x: 407, startPoint y: 135, endPoint x: 0, endPoint y: 598, distance: 616.5
click at [0, 569] on html "Angela Pabon Agranza ZOMAC S.A.S. Inicio Chat Tareas Solicitudes Licitaciones N…" at bounding box center [589, 284] width 1179 height 569
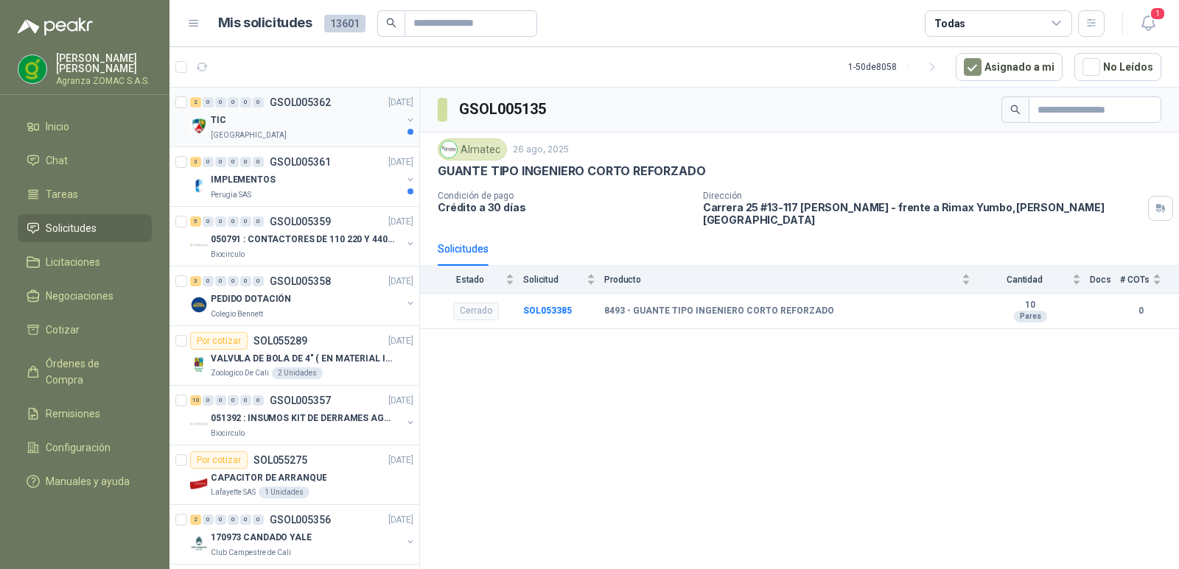
click at [364, 106] on div "2 0 0 0 0 0 GSOL005362 10/09/25" at bounding box center [303, 103] width 226 height 18
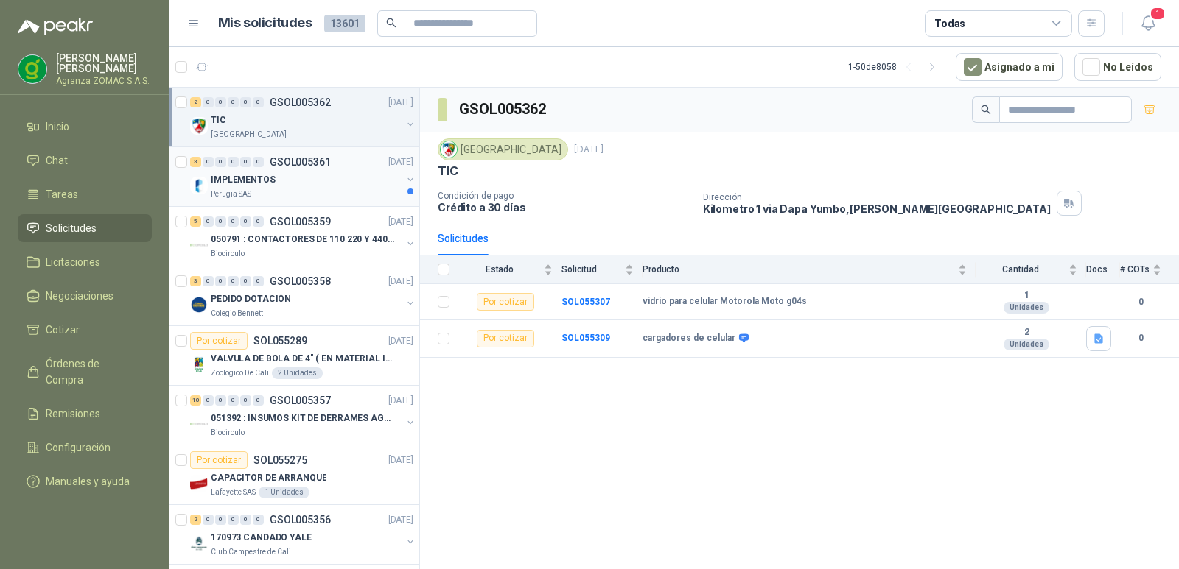
click at [344, 180] on div "IMPLEMENTOS" at bounding box center [306, 180] width 191 height 18
